Goal: Task Accomplishment & Management: Use online tool/utility

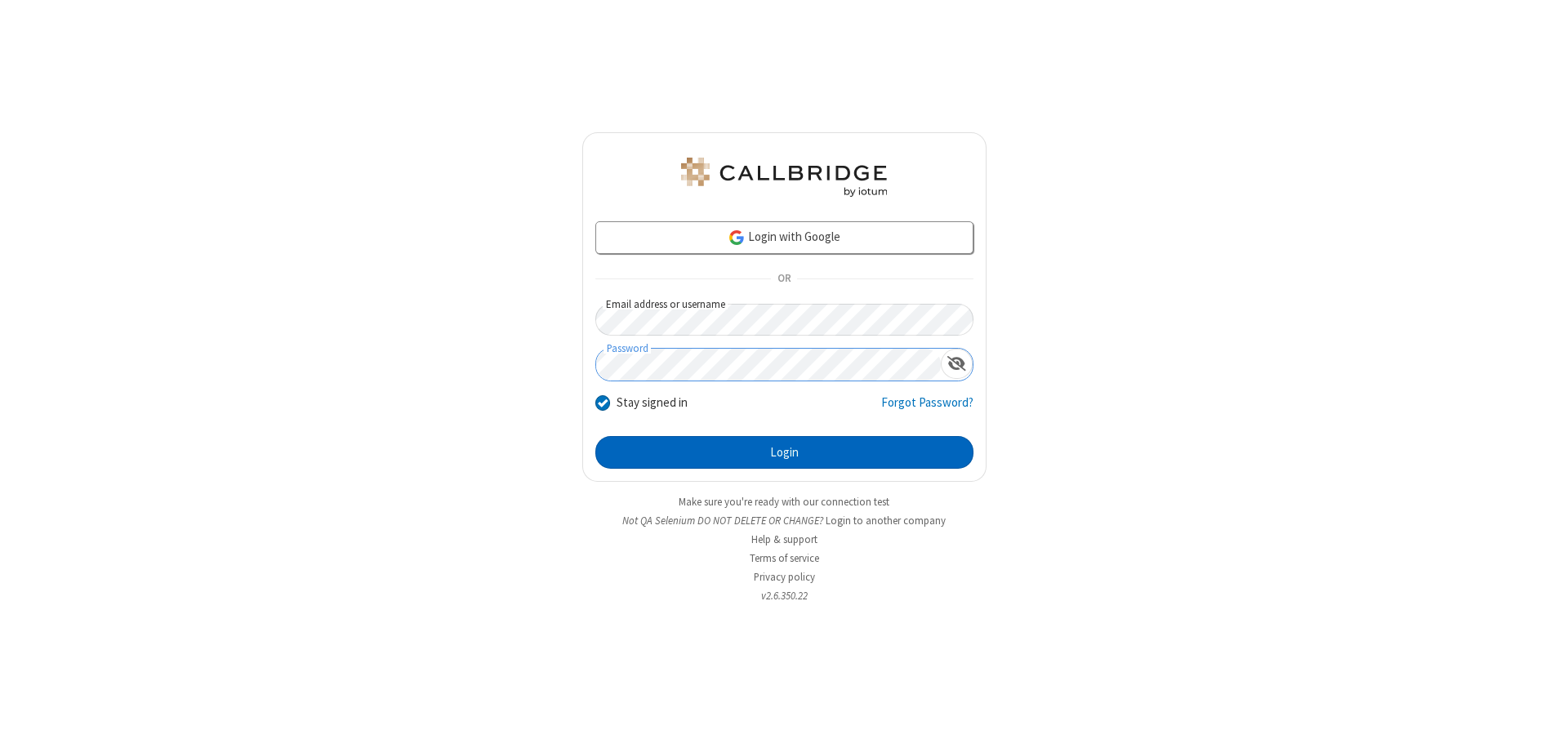
click at [784, 453] on button "Login" at bounding box center [784, 453] width 378 height 33
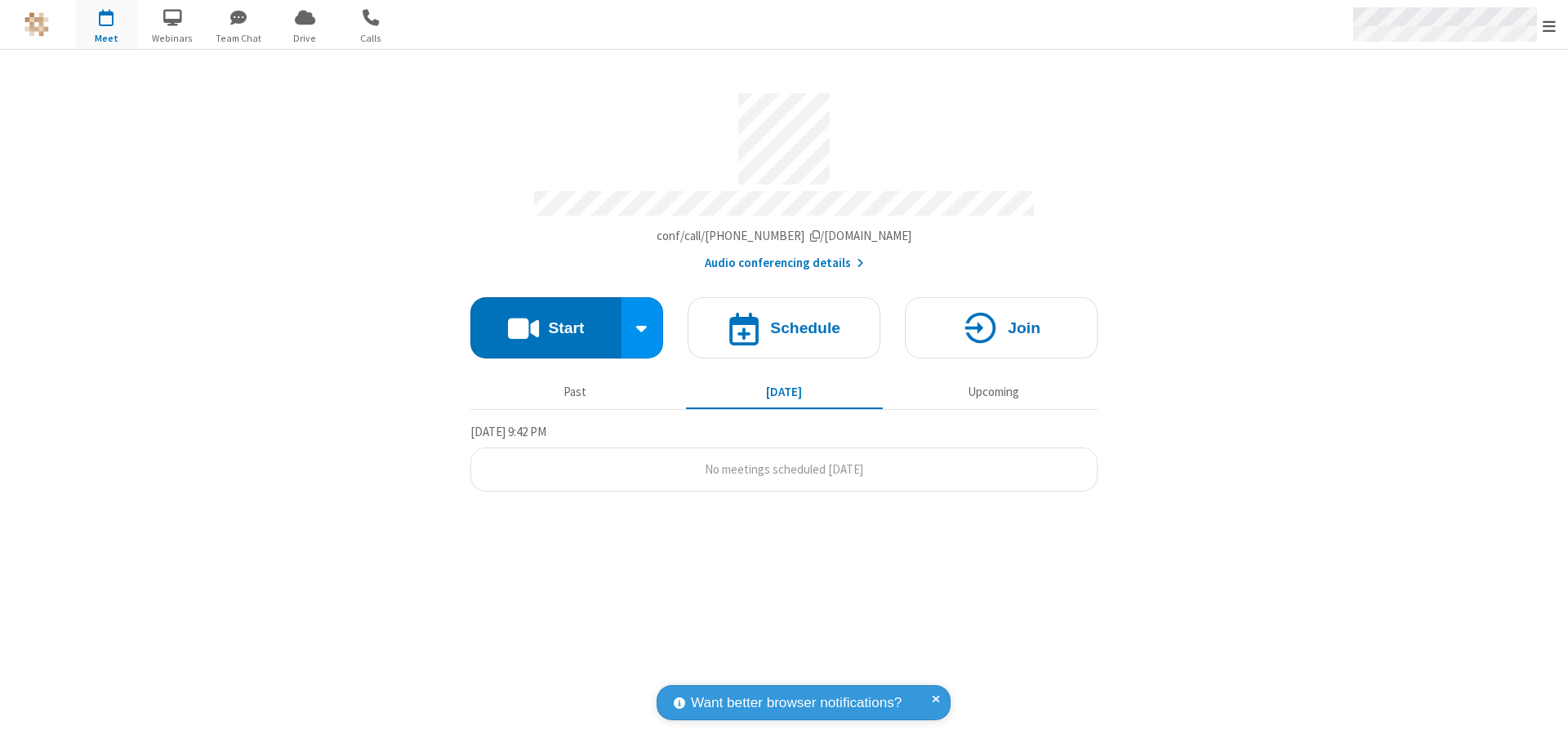
click at [1549, 25] on span "Open menu" at bounding box center [1549, 26] width 13 height 16
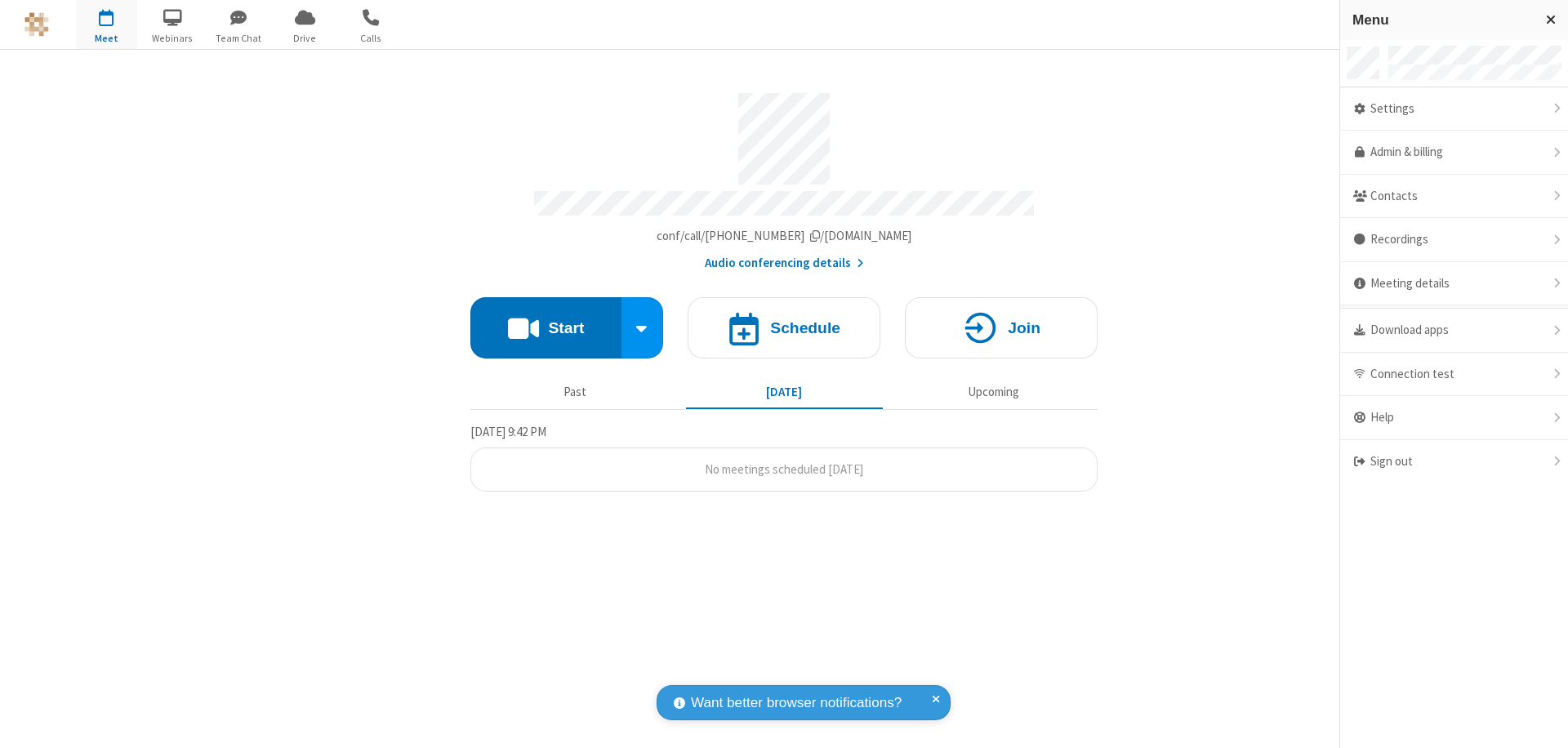
click at [106, 25] on span "button" at bounding box center [106, 17] width 61 height 28
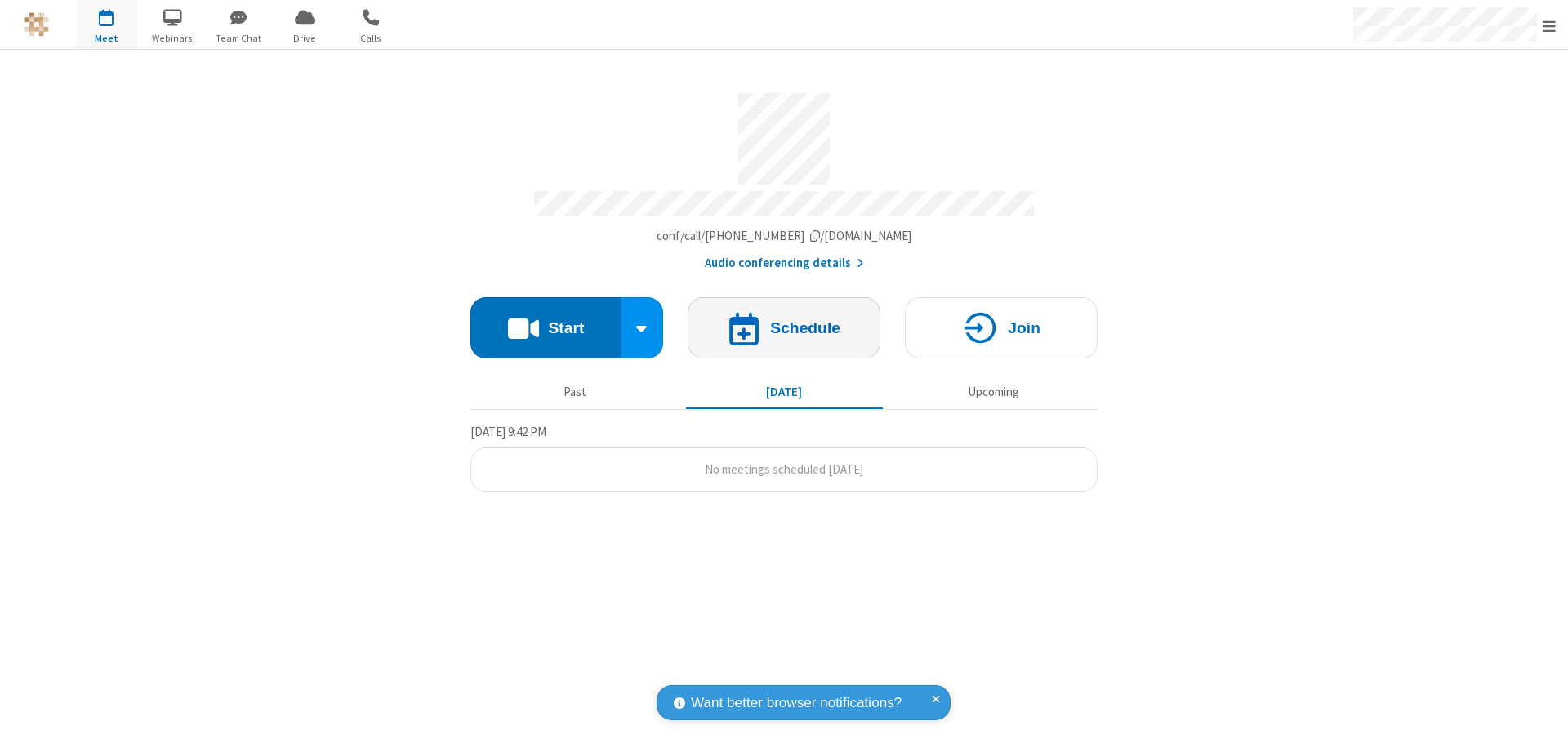
click at [784, 320] on h4 "Schedule" at bounding box center [805, 327] width 70 height 15
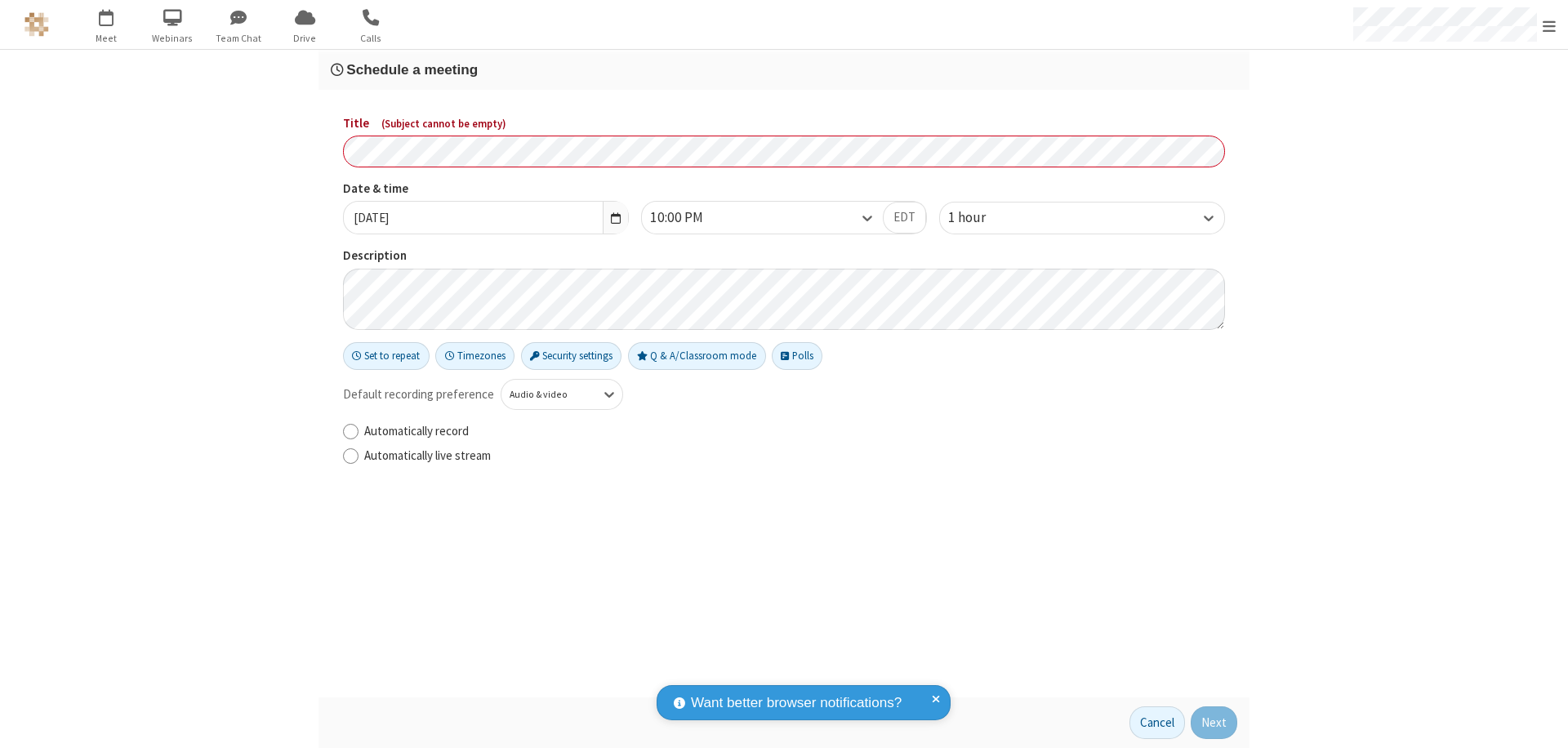
click at [784, 69] on h3 "Schedule a meeting" at bounding box center [784, 69] width 907 height 15
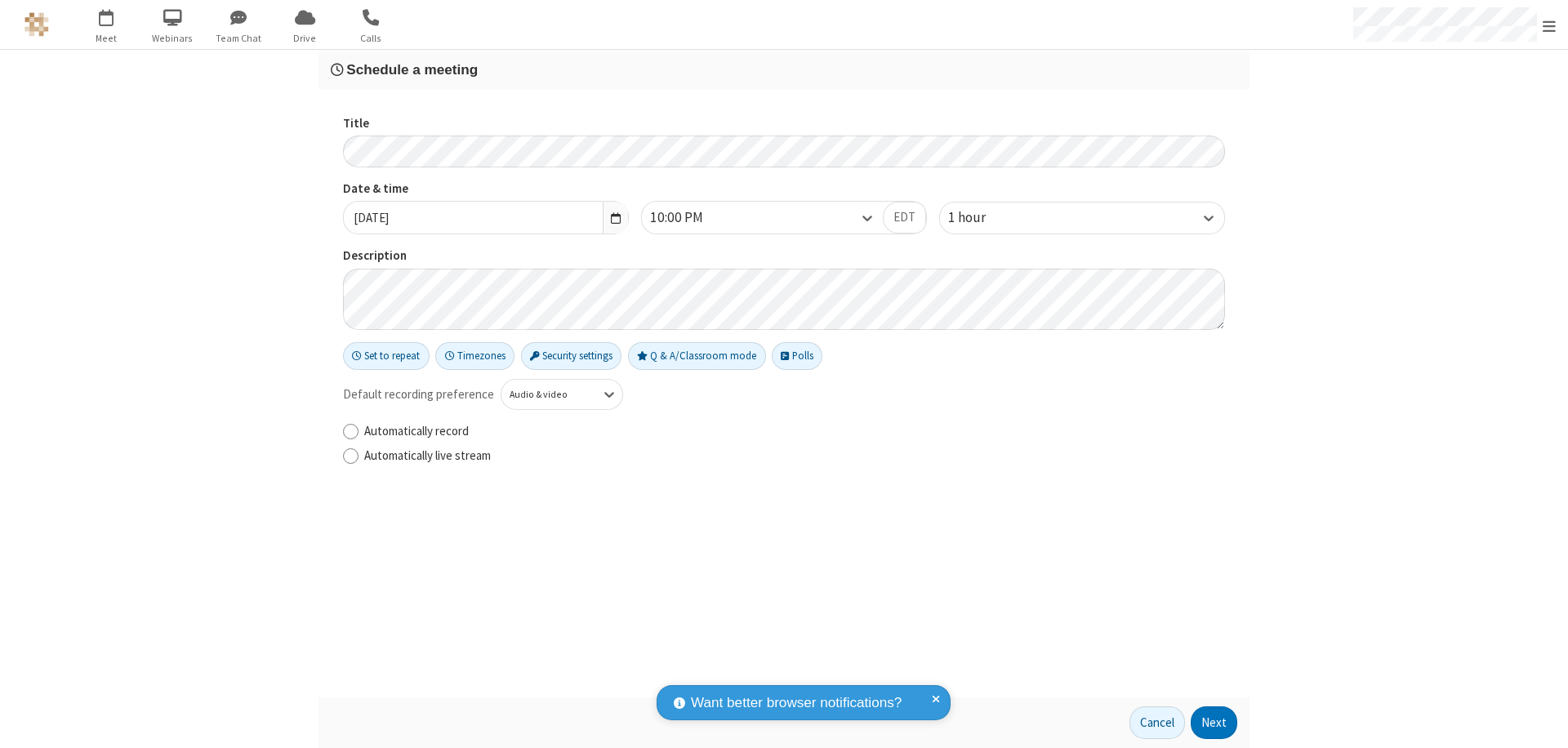
click at [1215, 723] on button "Next" at bounding box center [1214, 723] width 46 height 33
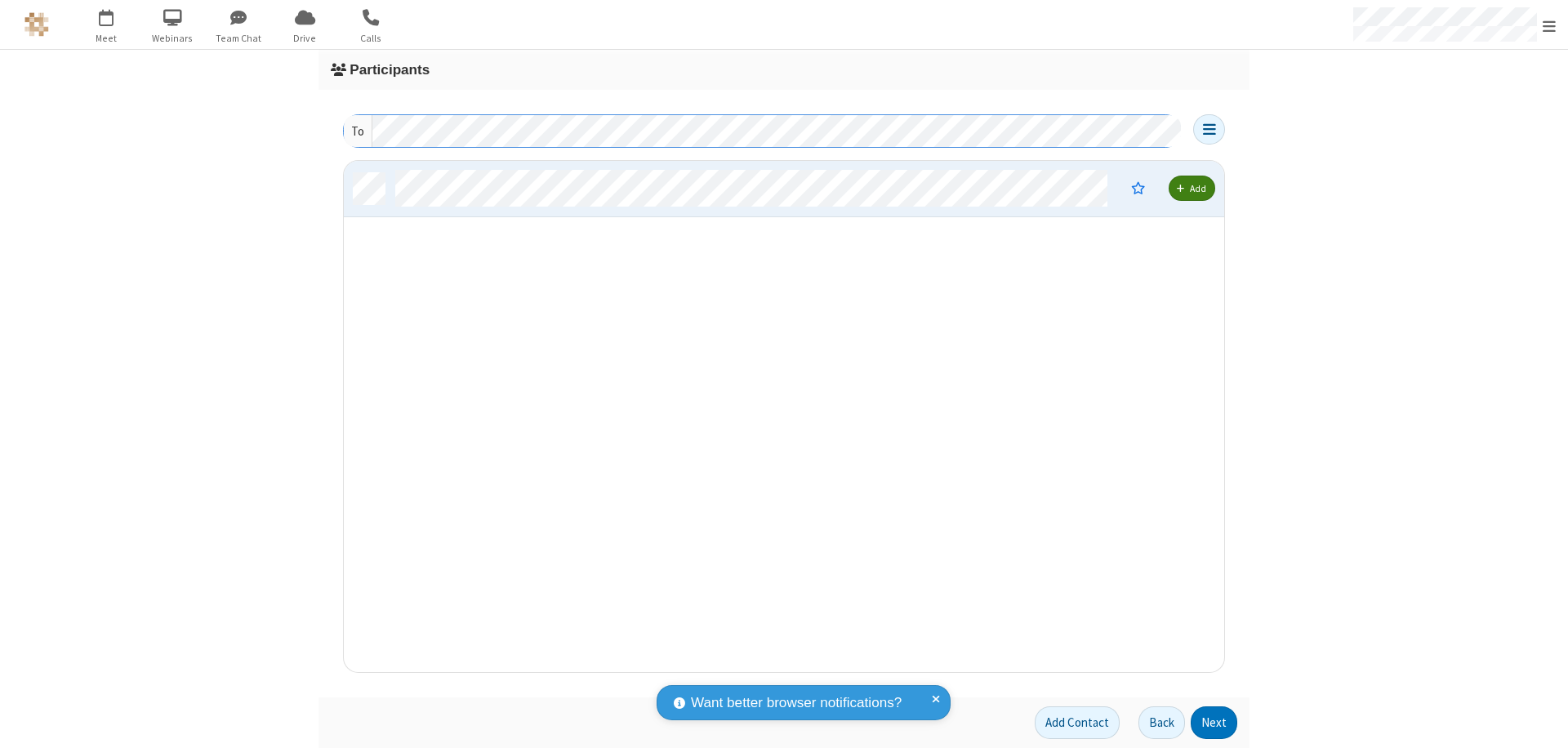
scroll to position [499, 868]
click at [1215, 723] on button "Next" at bounding box center [1214, 723] width 46 height 33
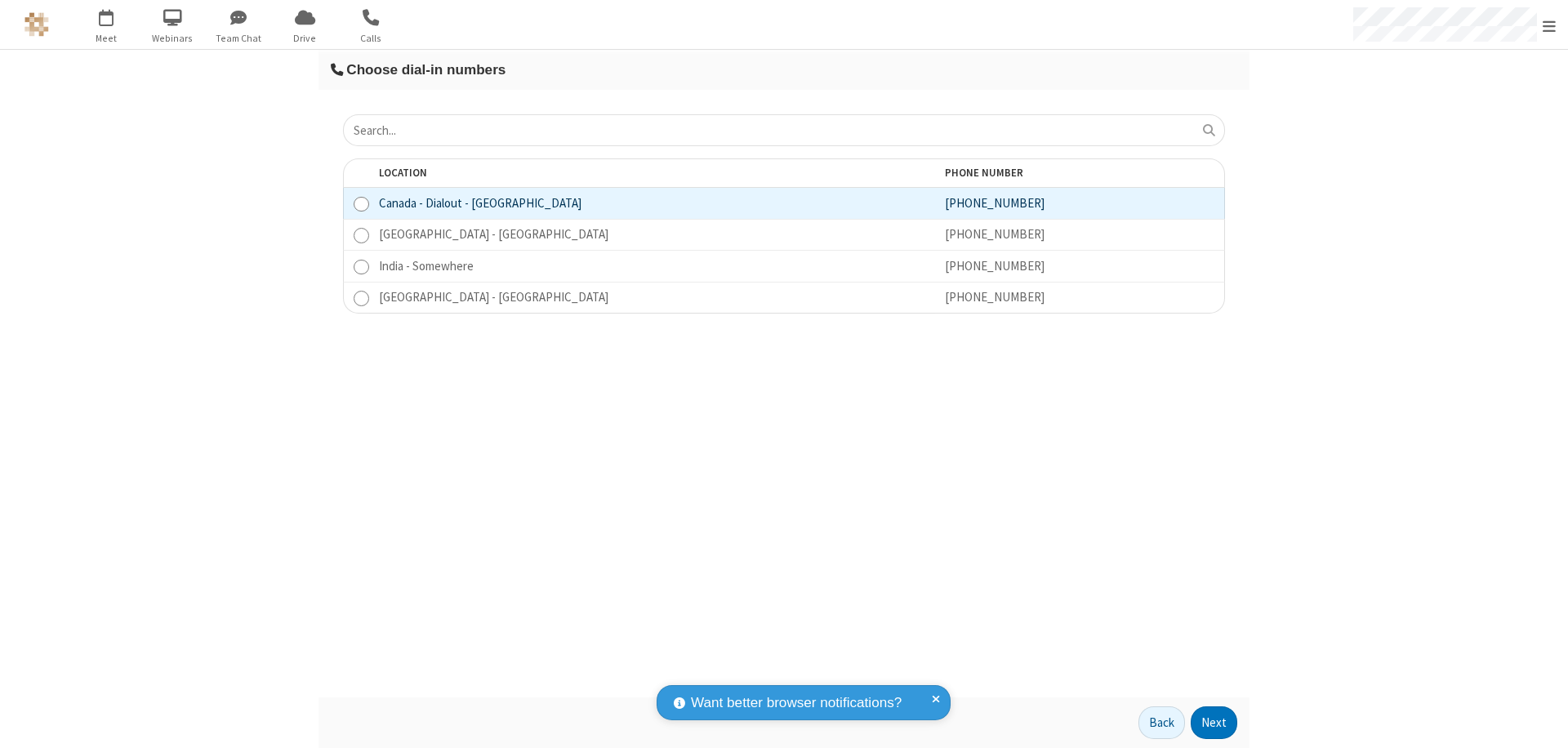
click at [1215, 723] on button "Next" at bounding box center [1214, 723] width 46 height 33
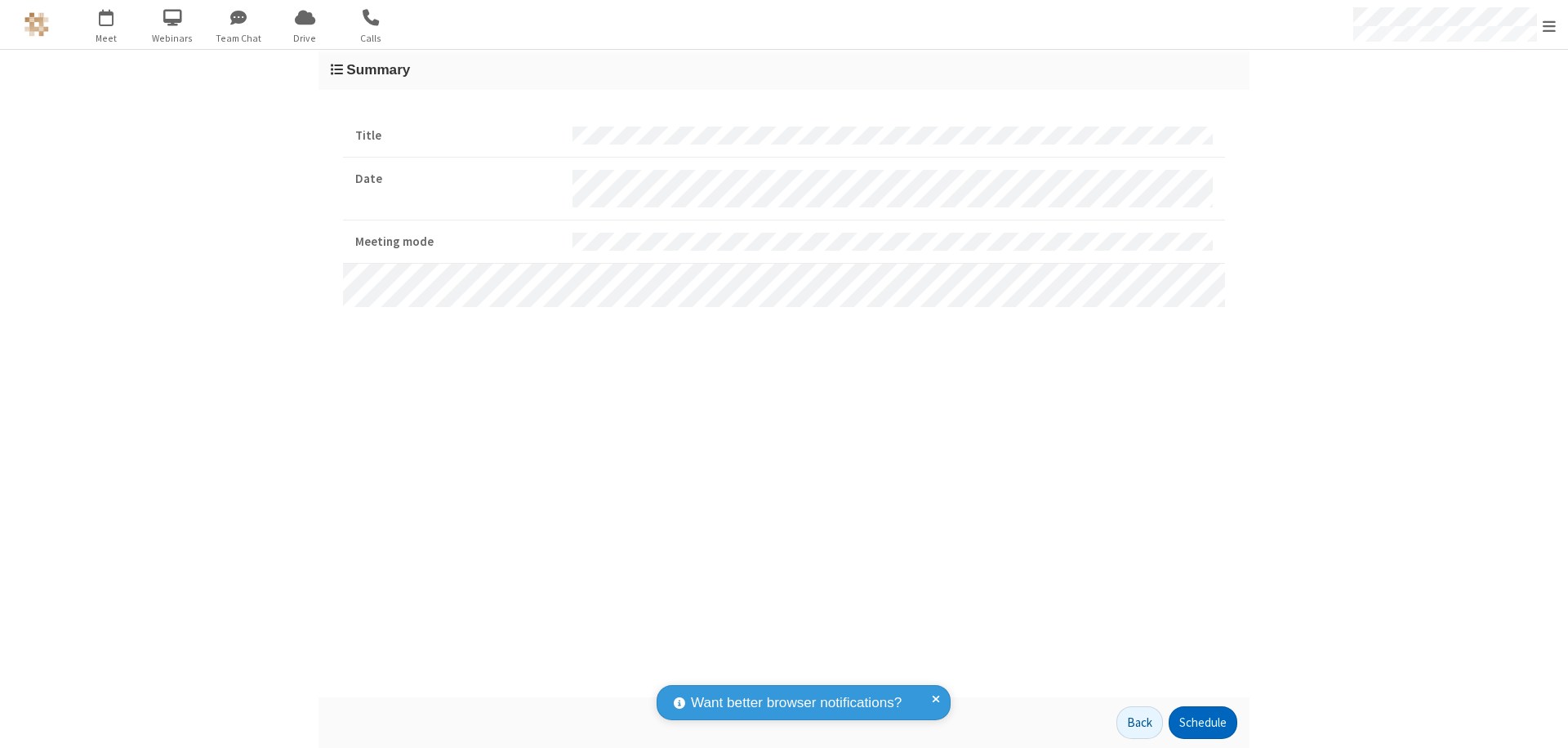
click at [1202, 723] on button "Schedule" at bounding box center [1203, 723] width 69 height 33
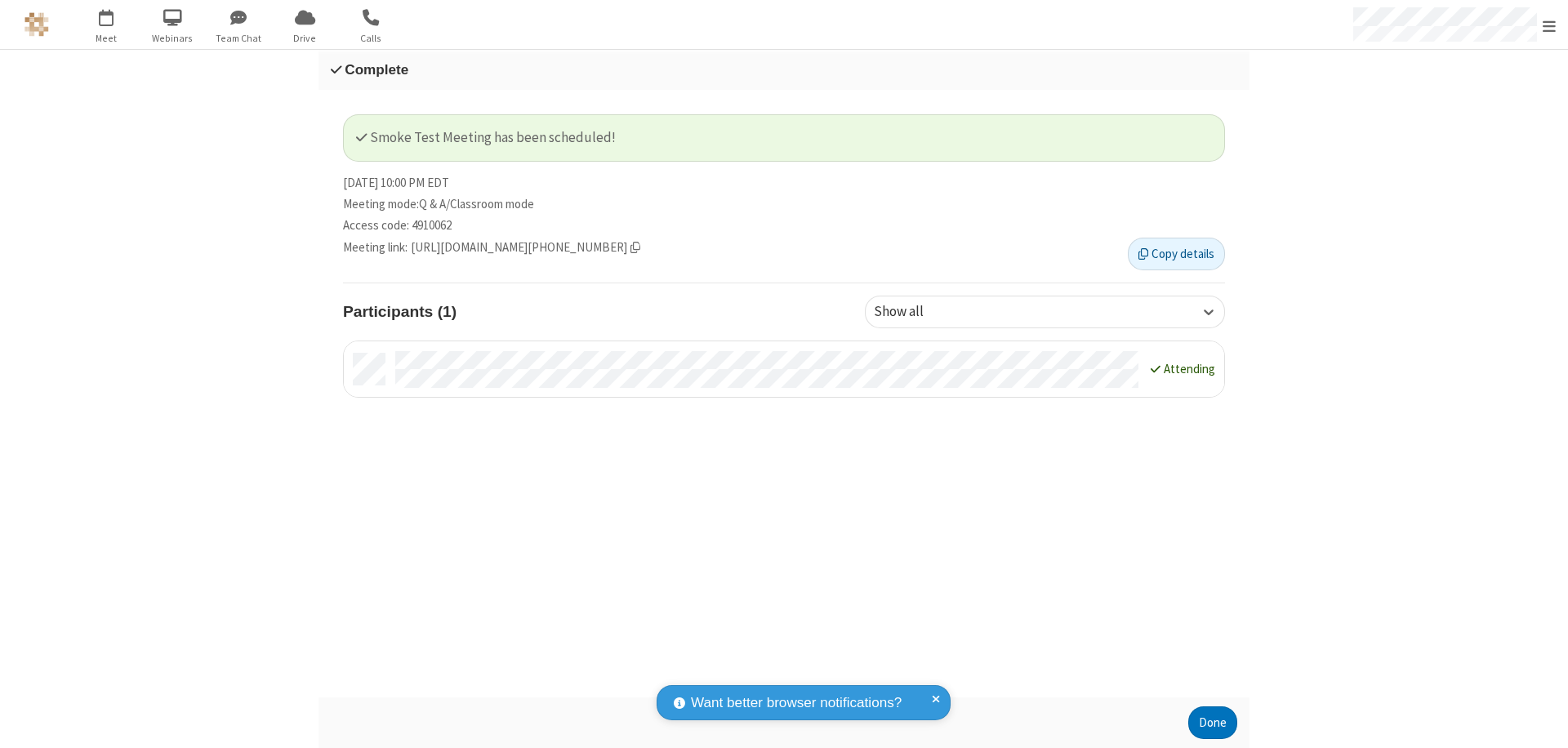
click at [1213, 723] on button "Done" at bounding box center [1213, 723] width 49 height 33
